Goal: Obtain resource: Download file/media

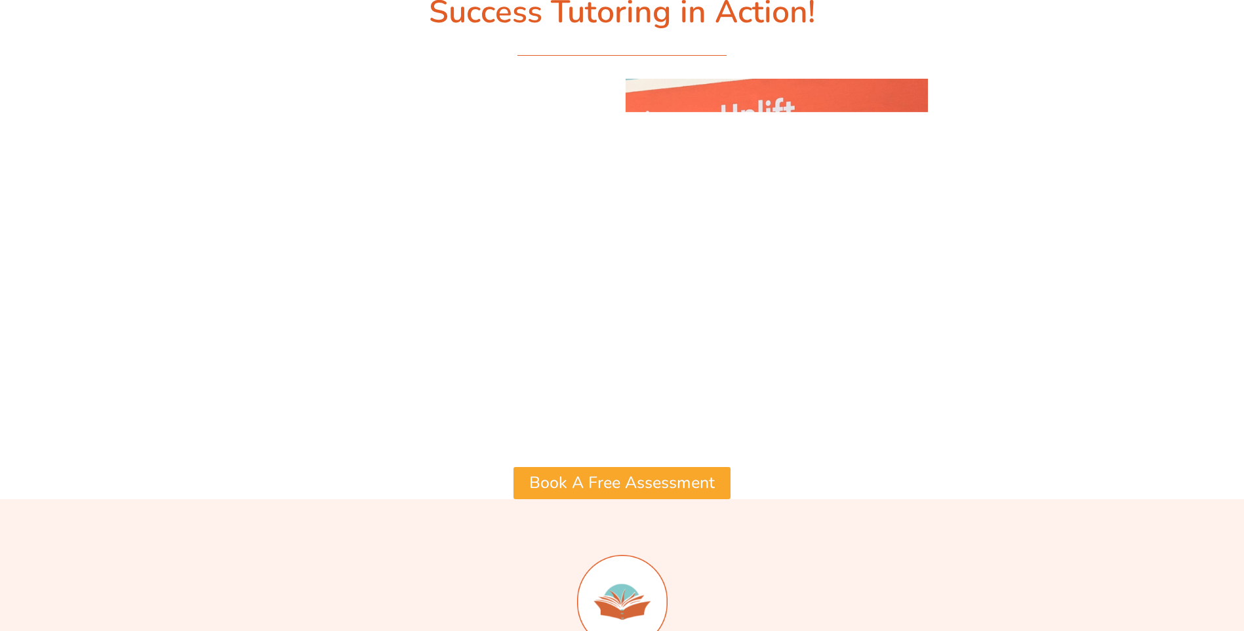
scroll to position [5312, 0]
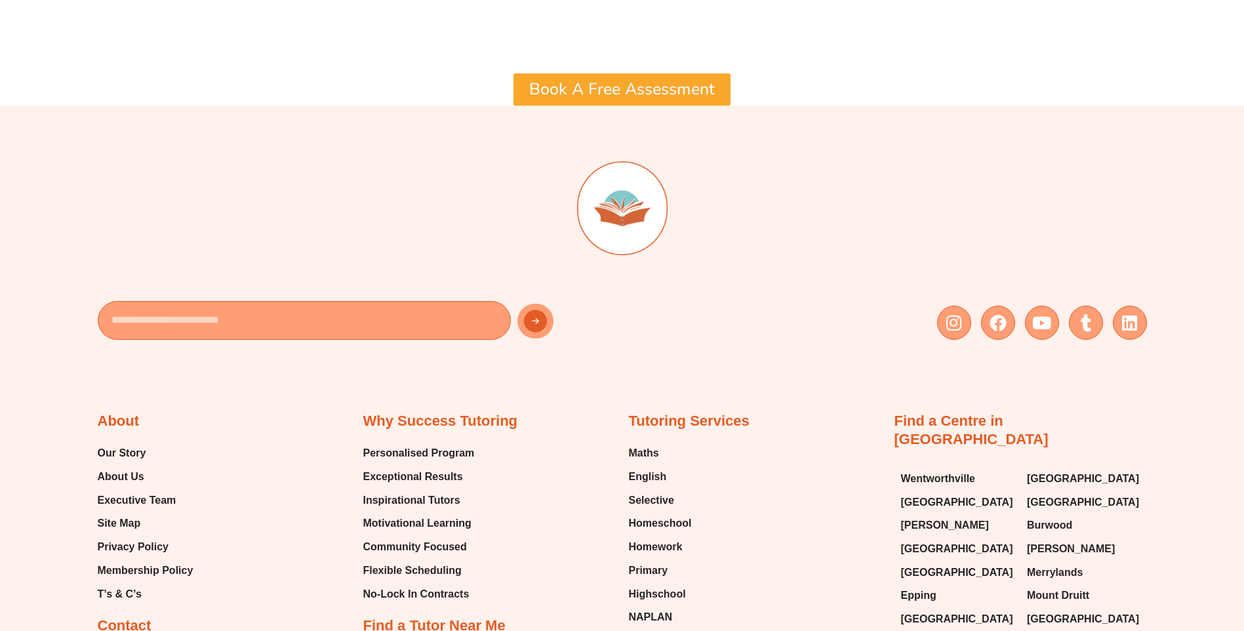
drag, startPoint x: 0, startPoint y: 3, endPoint x: 1228, endPoint y: 485, distance: 1319.5
click at [893, 163] on div at bounding box center [622, 224] width 1049 height 127
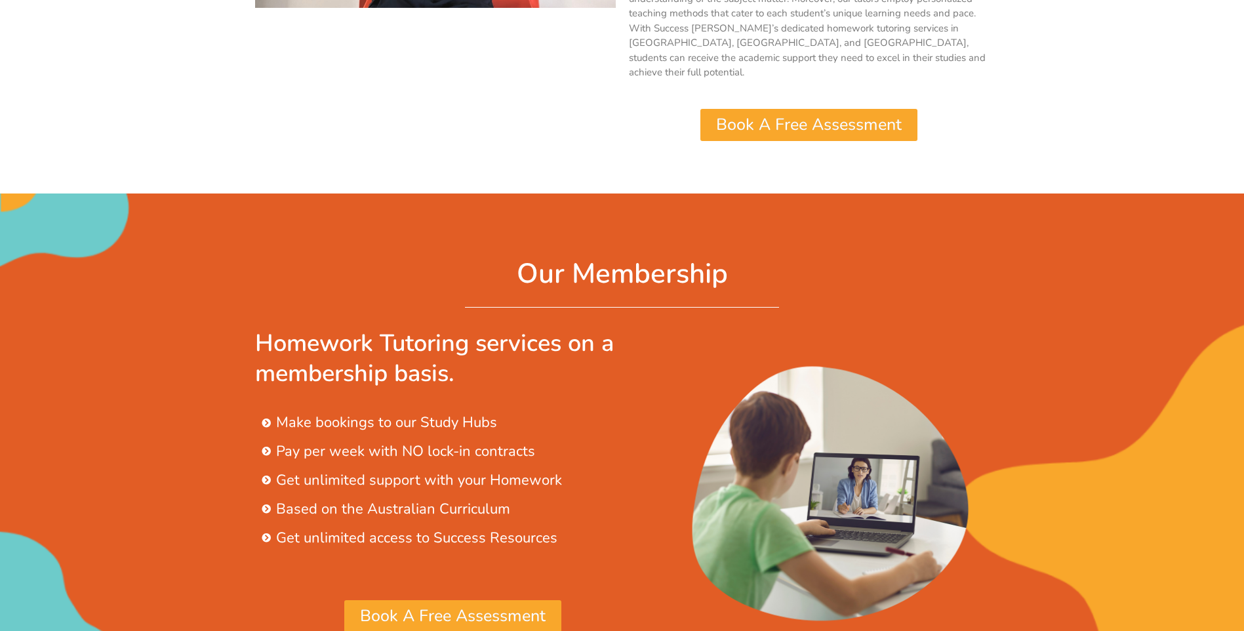
scroll to position [0, 0]
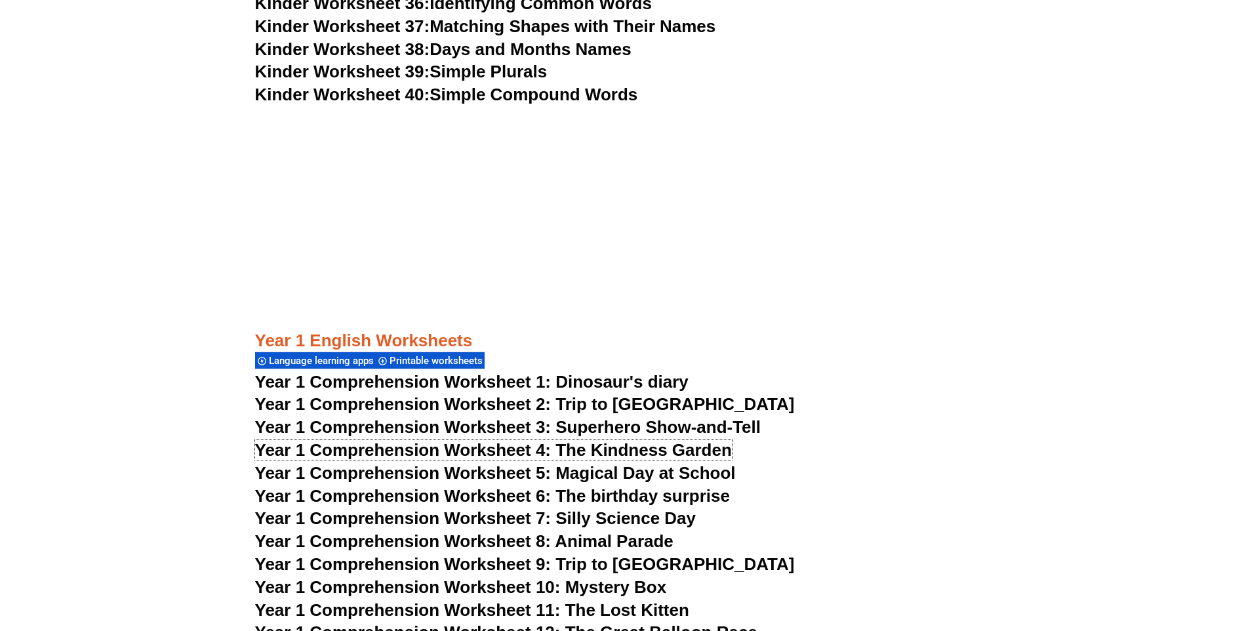
scroll to position [1479, 0]
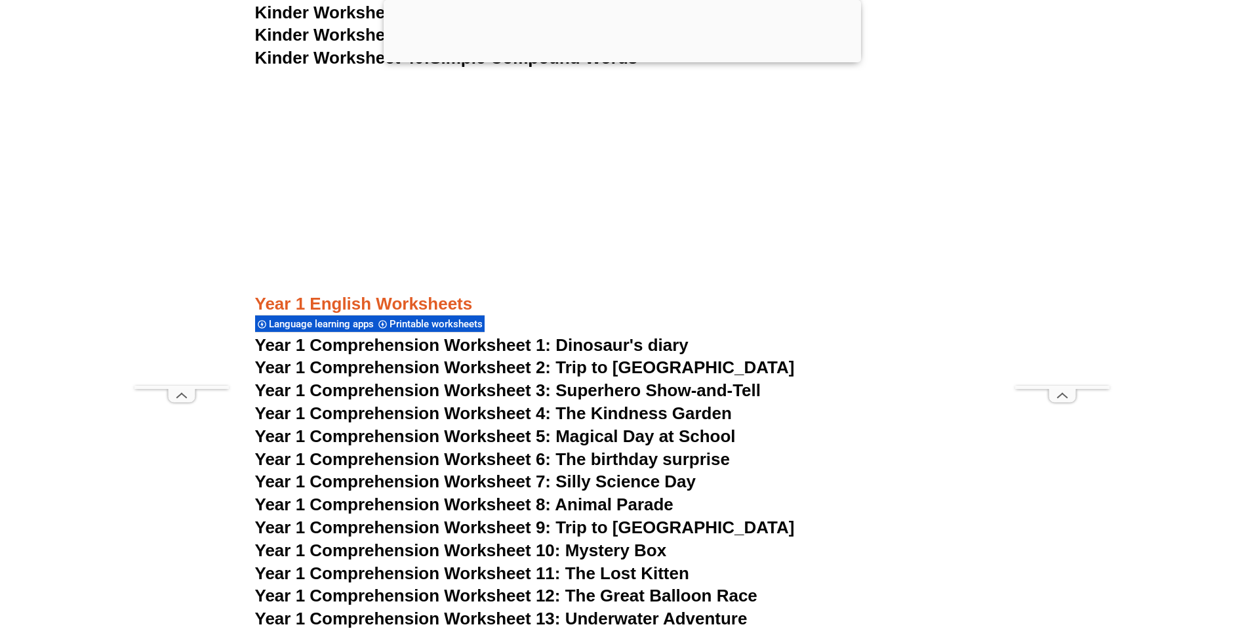
click at [589, 416] on span "Year 1 Comprehension Worksheet 4: The Kindness Garden" at bounding box center [493, 413] width 477 height 20
